Goal: Use online tool/utility: Utilize a website feature to perform a specific function

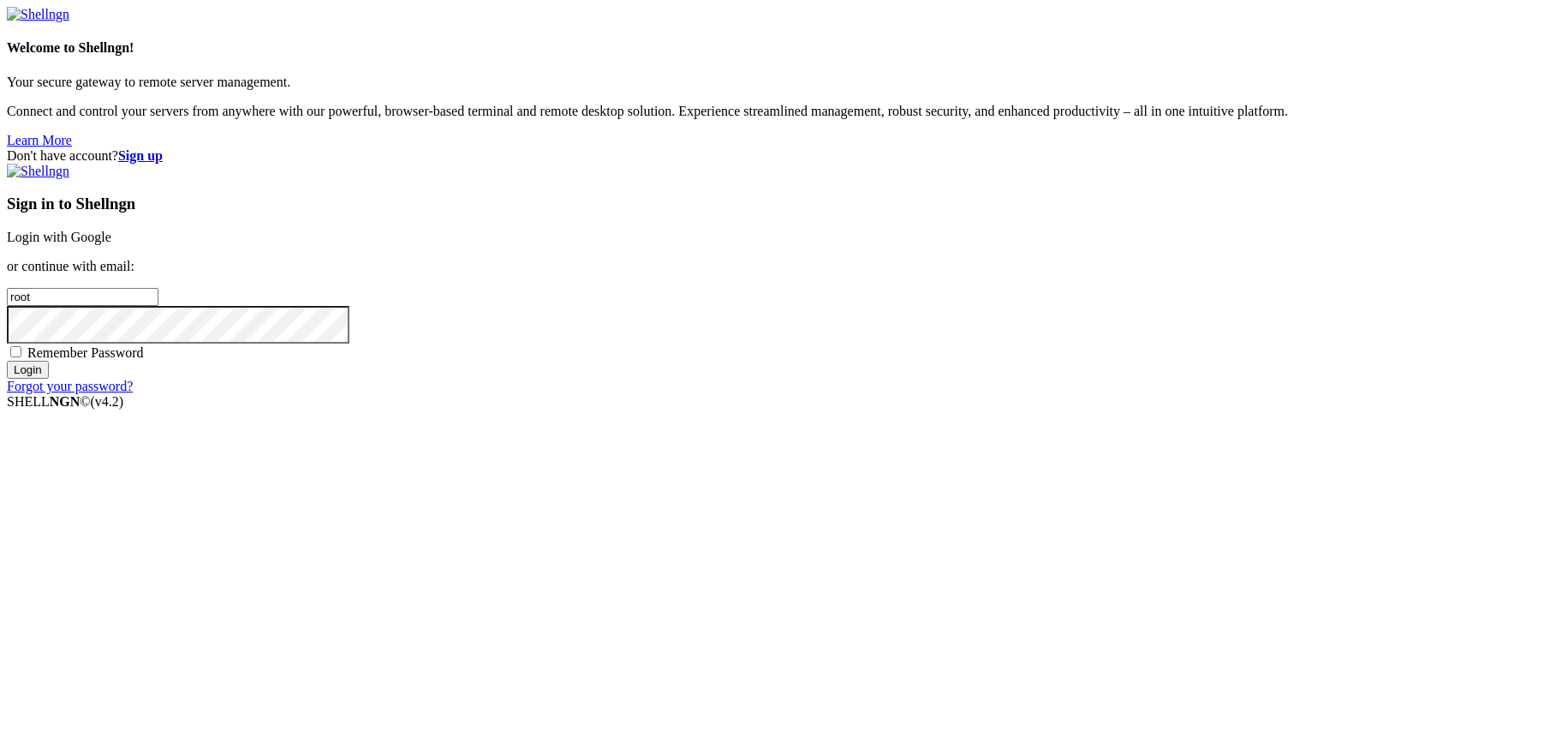
click at [111, 244] on link "Login with Google" at bounding box center [59, 237] width 104 height 15
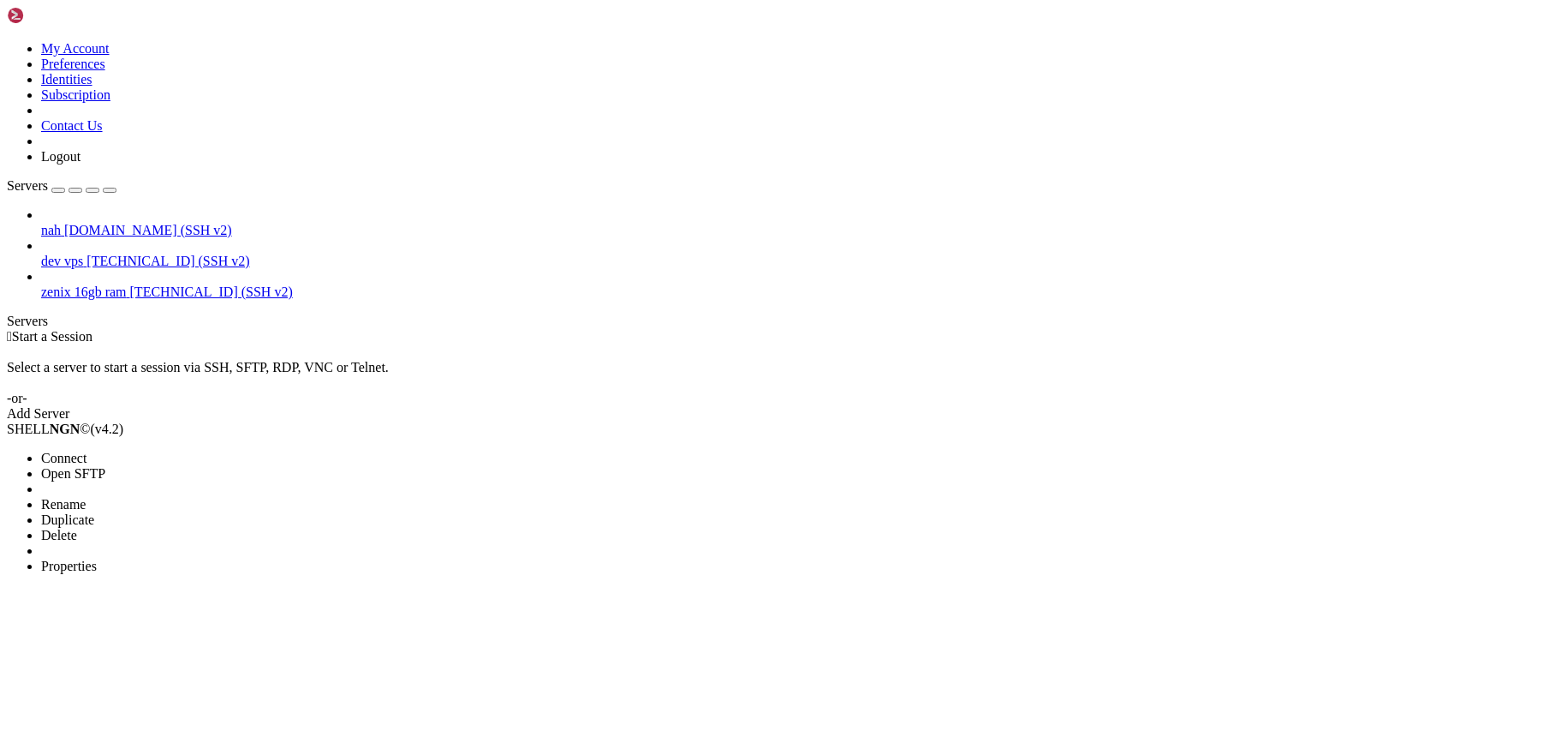
click at [87, 451] on span "Connect" at bounding box center [64, 458] width 46 height 15
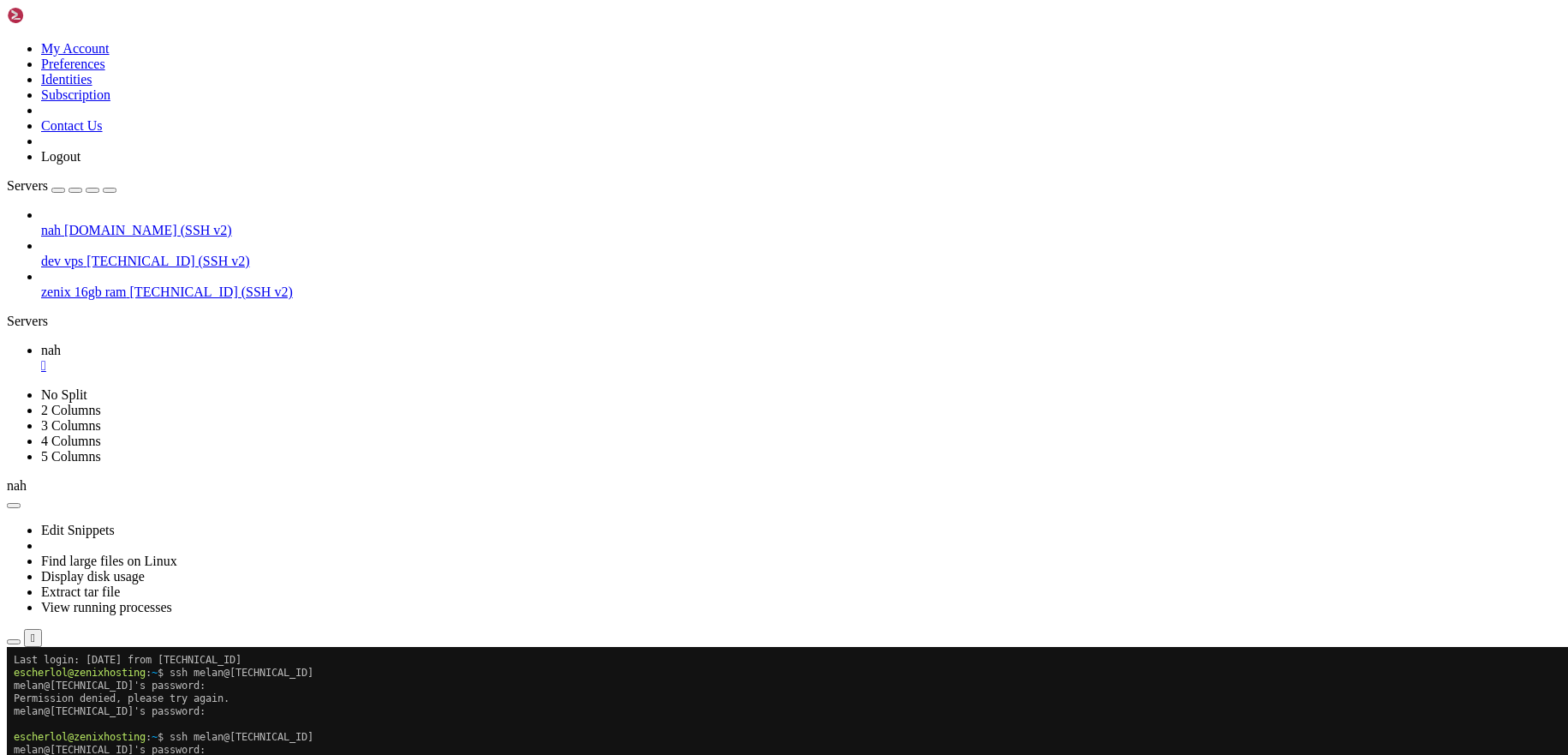
scroll to position [411, 0]
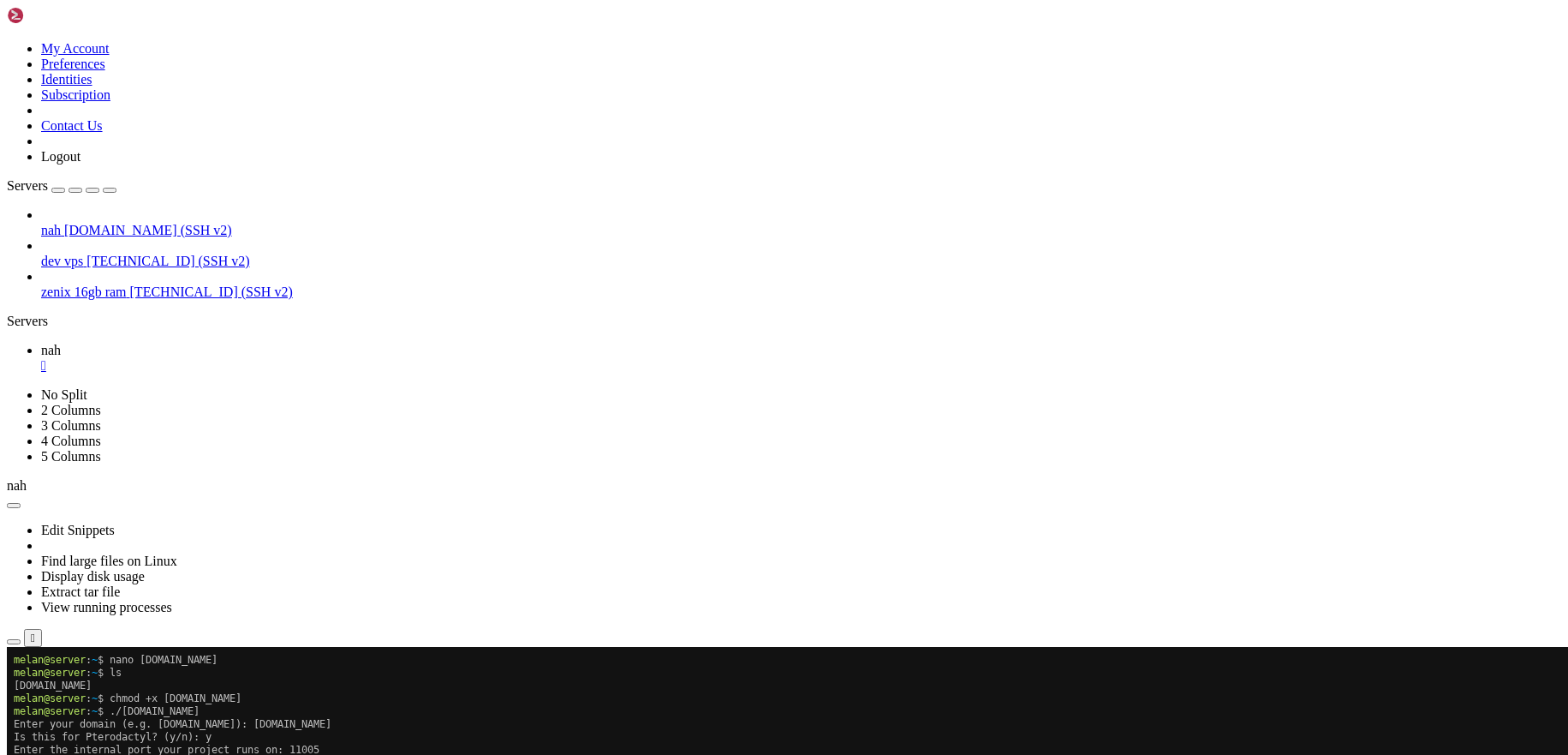
scroll to position [1002, 0]
drag, startPoint x: 386, startPoint y: 941, endPoint x: 327, endPoint y: 1043, distance: 117.8
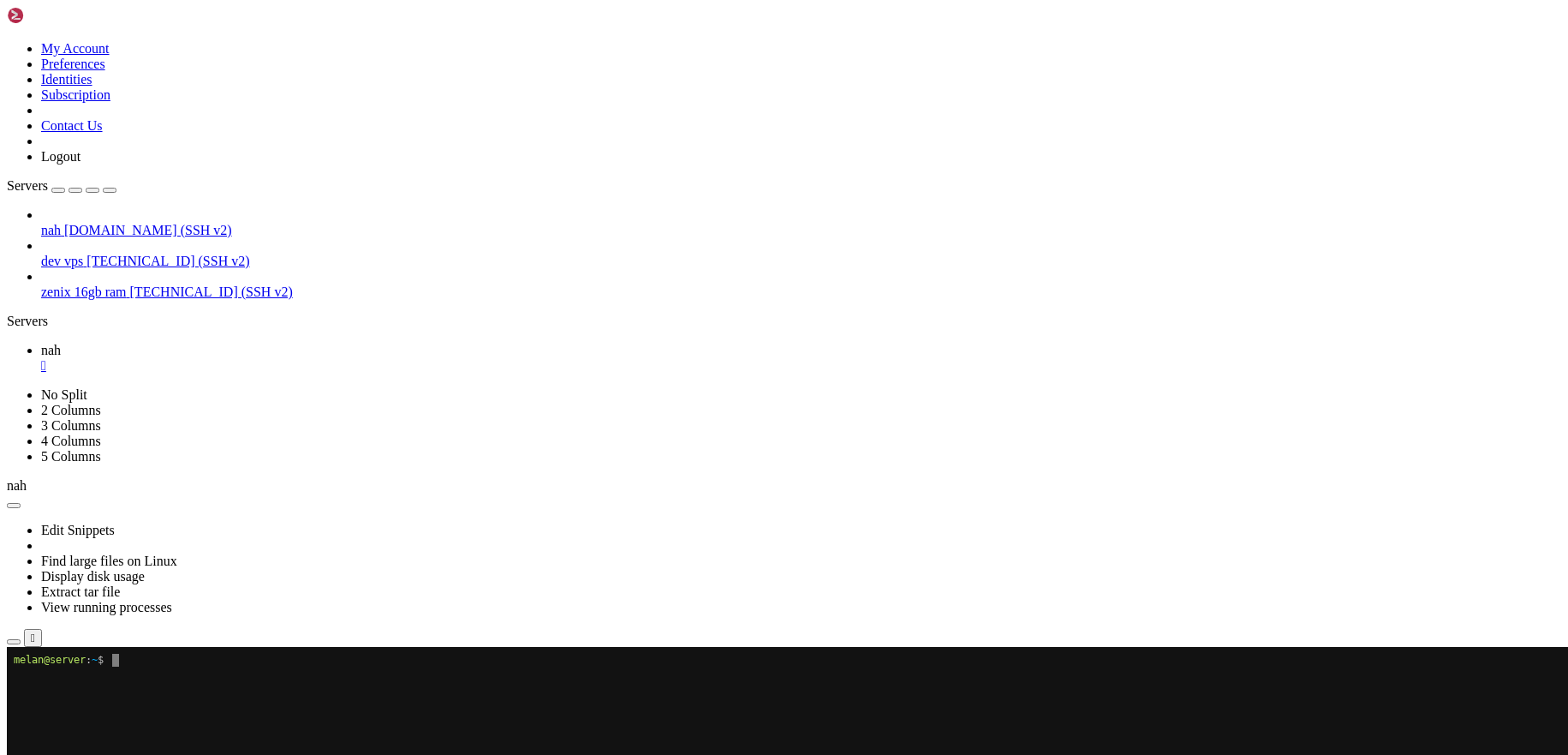
scroll to position [0, 0]
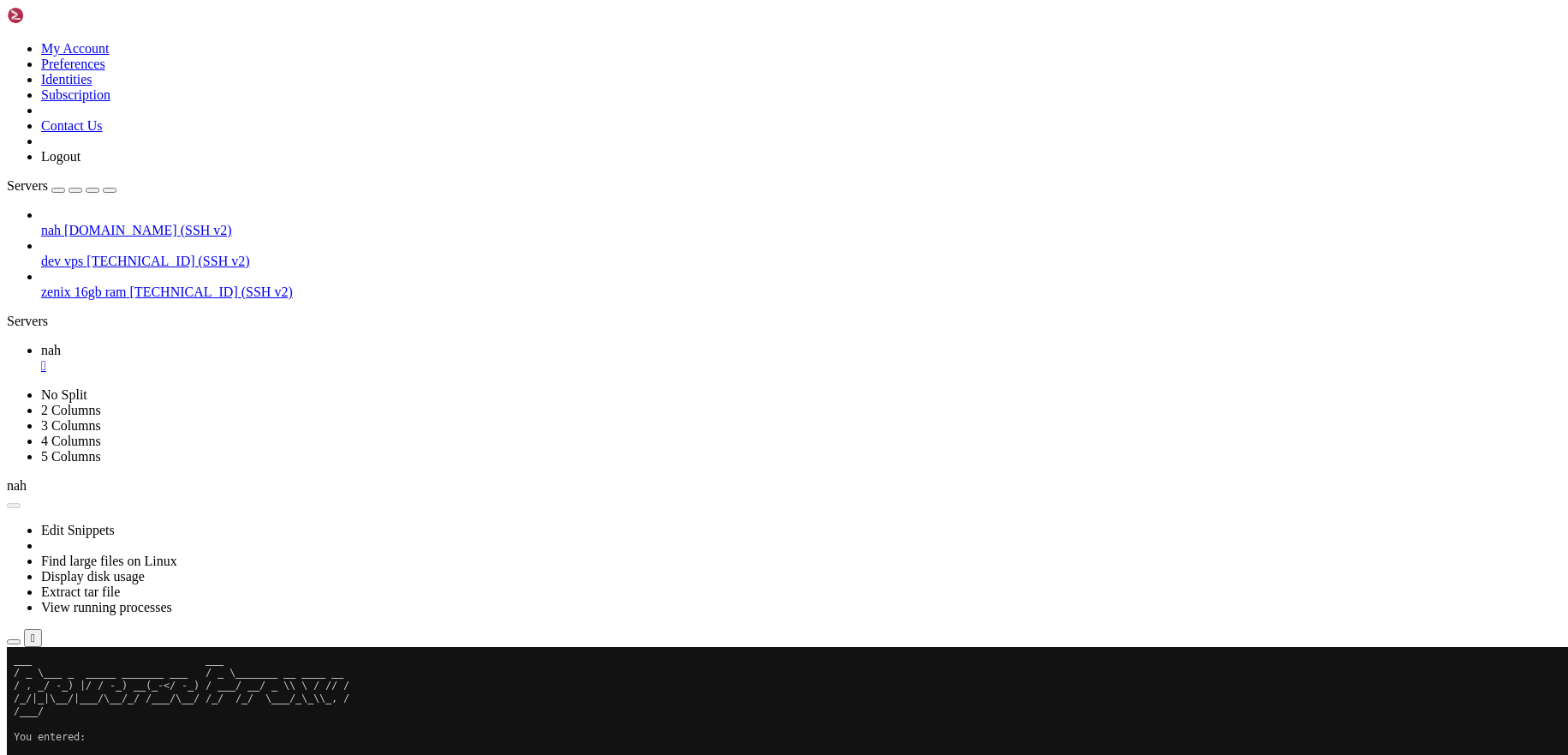
click at [75, 693] on button "Reconnect" at bounding box center [41, 702] width 68 height 18
